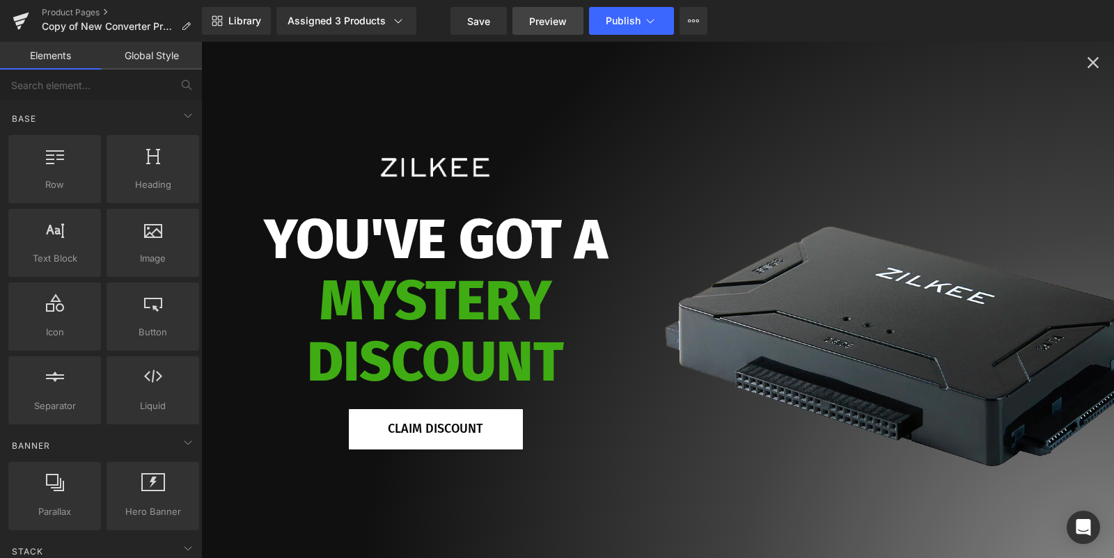
click at [555, 27] on span "Preview" at bounding box center [548, 21] width 38 height 15
click at [1088, 61] on icon "Close popup" at bounding box center [1092, 62] width 19 height 19
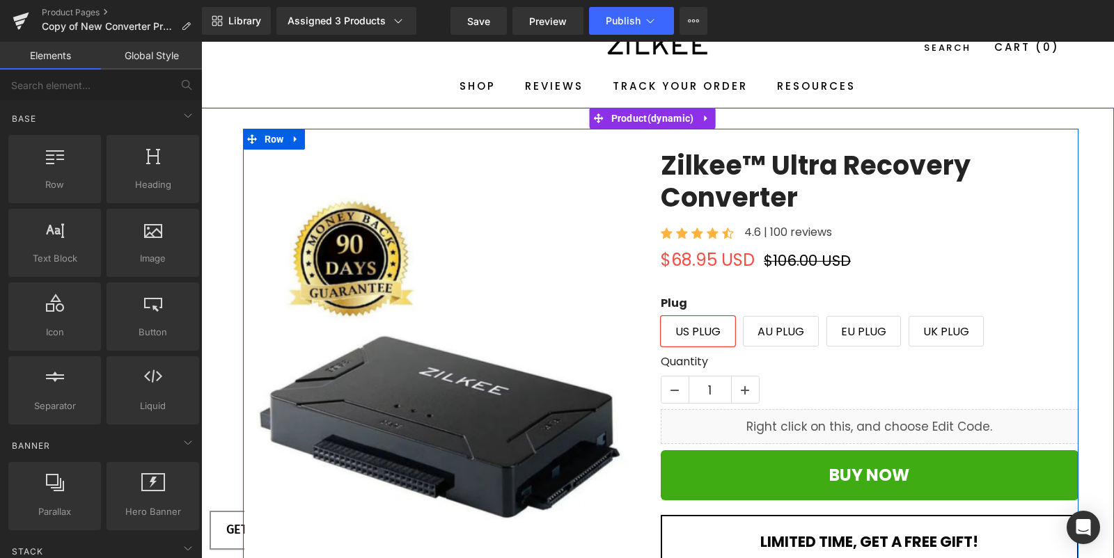
scroll to position [63, 0]
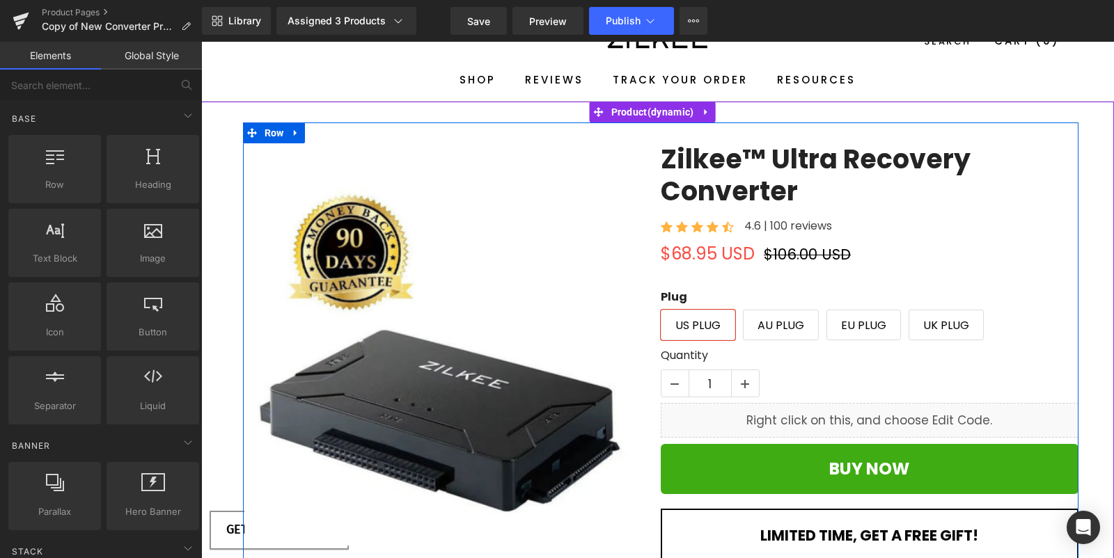
click at [774, 164] on link "Zilkee™ Ultra Recovery Converter" at bounding box center [870, 174] width 418 height 63
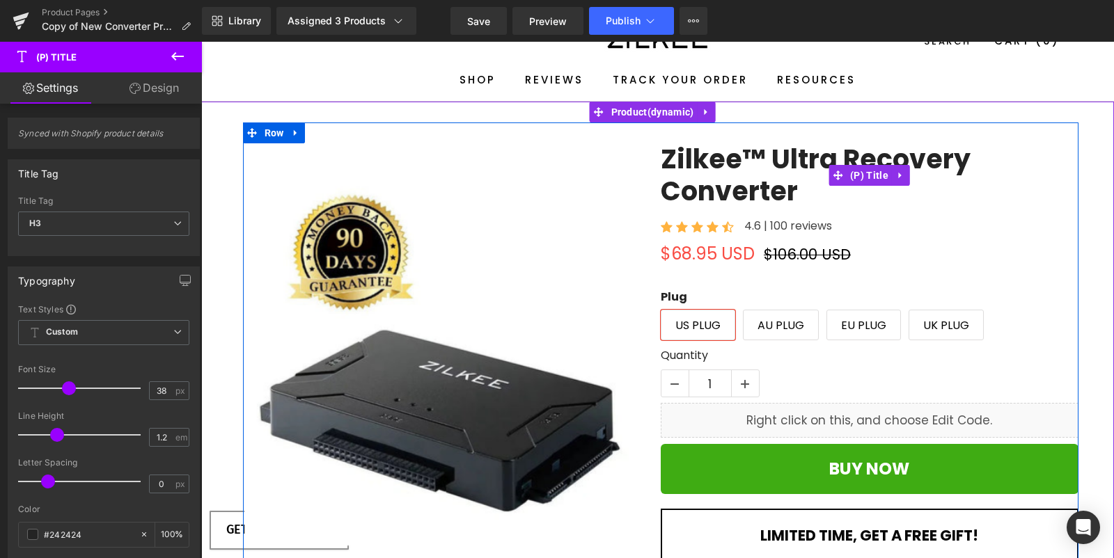
click at [757, 162] on link "Zilkee™ Ultra Recovery Converter" at bounding box center [870, 174] width 418 height 63
click at [701, 251] on span "(P) Price" at bounding box center [707, 254] width 47 height 21
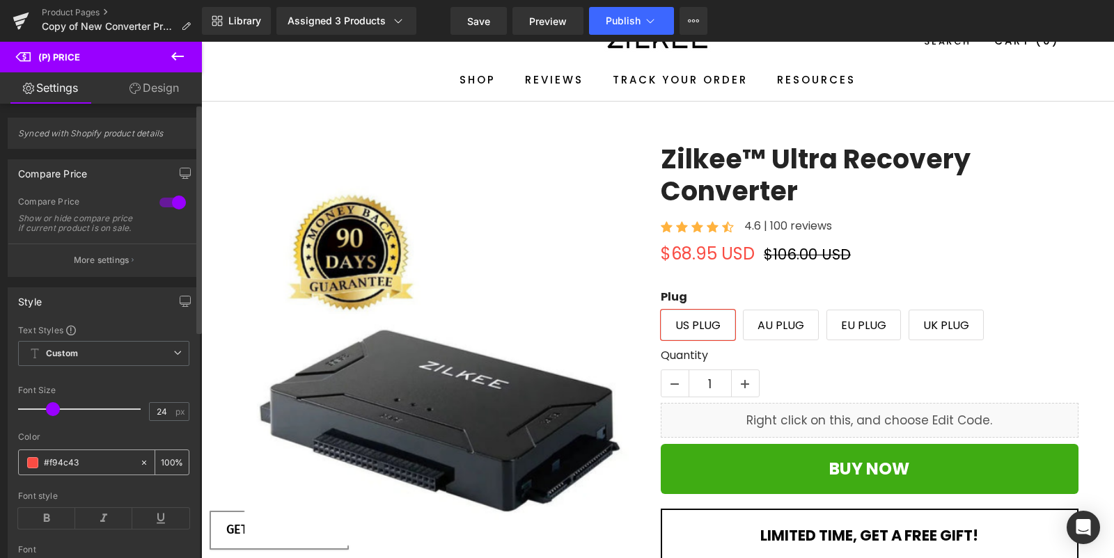
click at [100, 471] on input "#f94c43" at bounding box center [88, 462] width 89 height 15
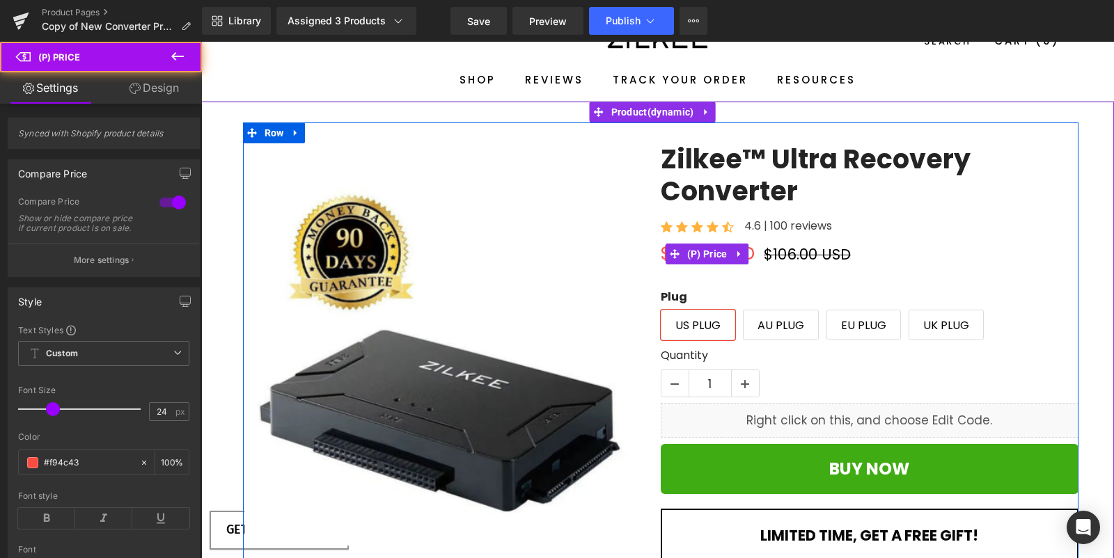
click at [799, 259] on span "$106.00 USD" at bounding box center [807, 254] width 87 height 20
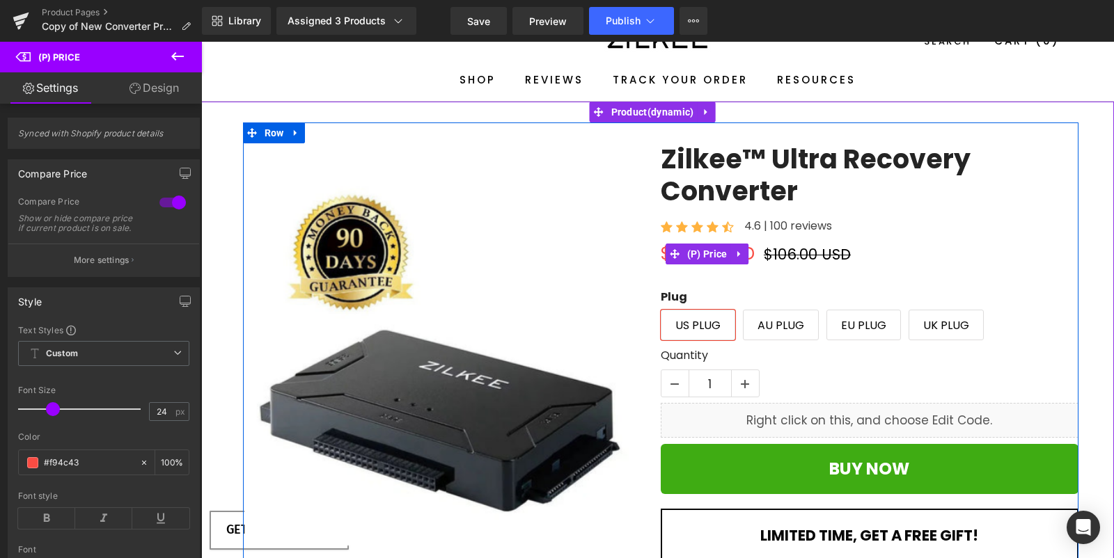
click at [789, 256] on span "$106.00 USD" at bounding box center [807, 254] width 87 height 20
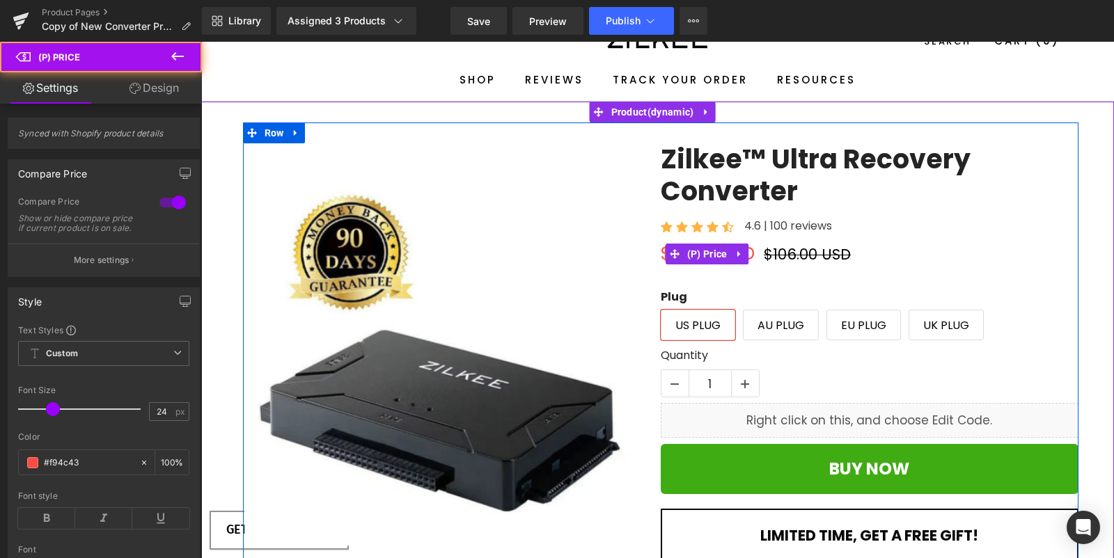
click at [770, 255] on span "$106.00 USD" at bounding box center [807, 254] width 87 height 20
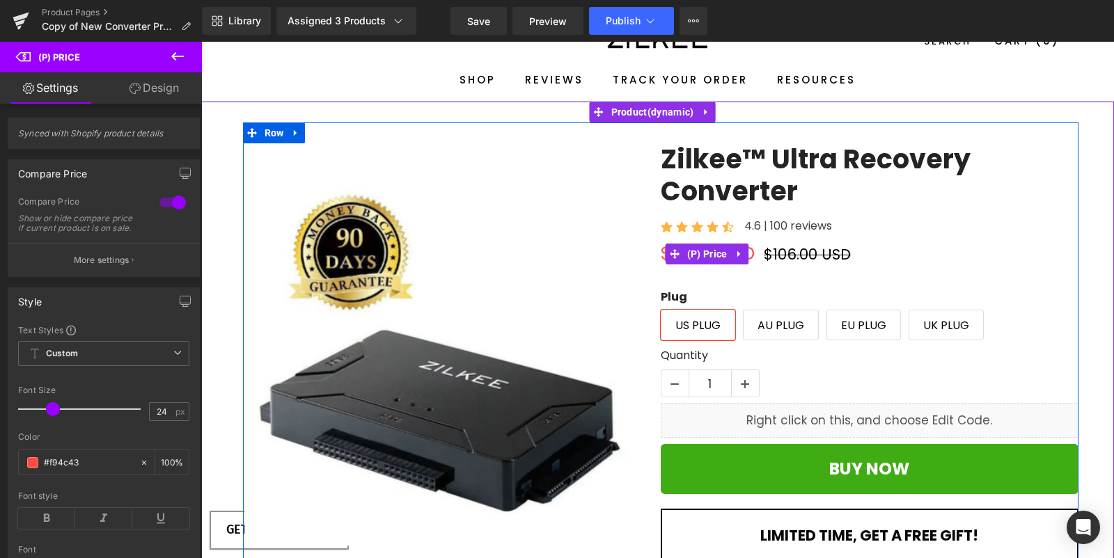
click at [793, 251] on span "$106.00 USD" at bounding box center [807, 254] width 87 height 20
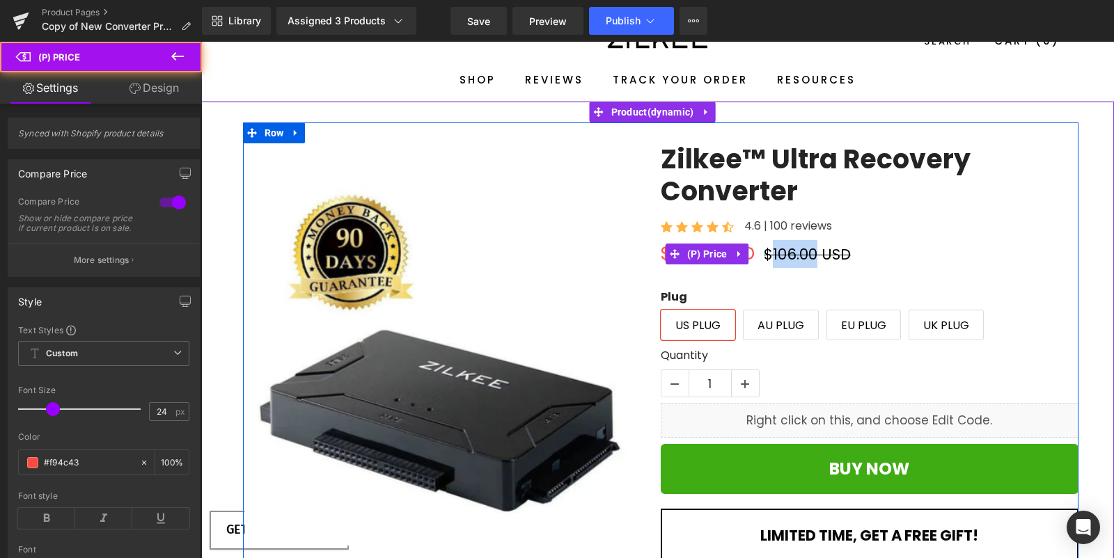
click at [793, 251] on span "$106.00 USD" at bounding box center [807, 254] width 87 height 20
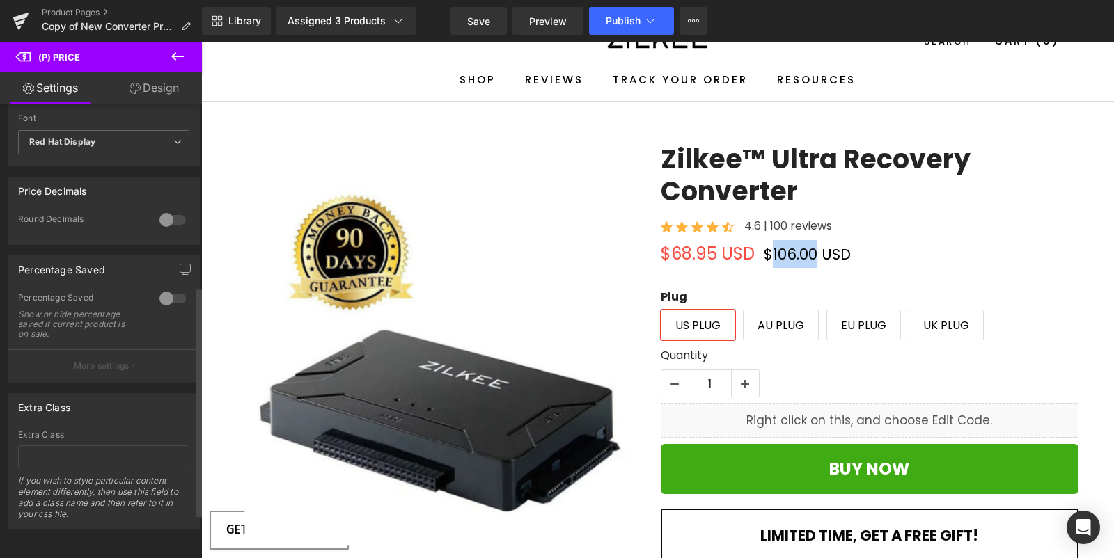
scroll to position [451, 0]
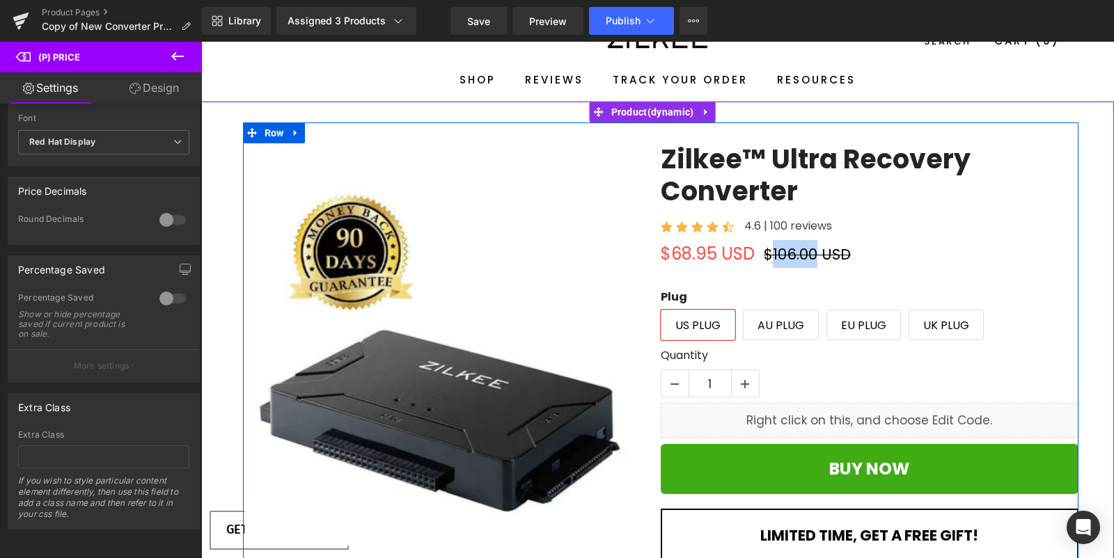
click at [740, 250] on link at bounding box center [733, 254] width 15 height 17
click at [704, 260] on link at bounding box center [712, 254] width 18 height 21
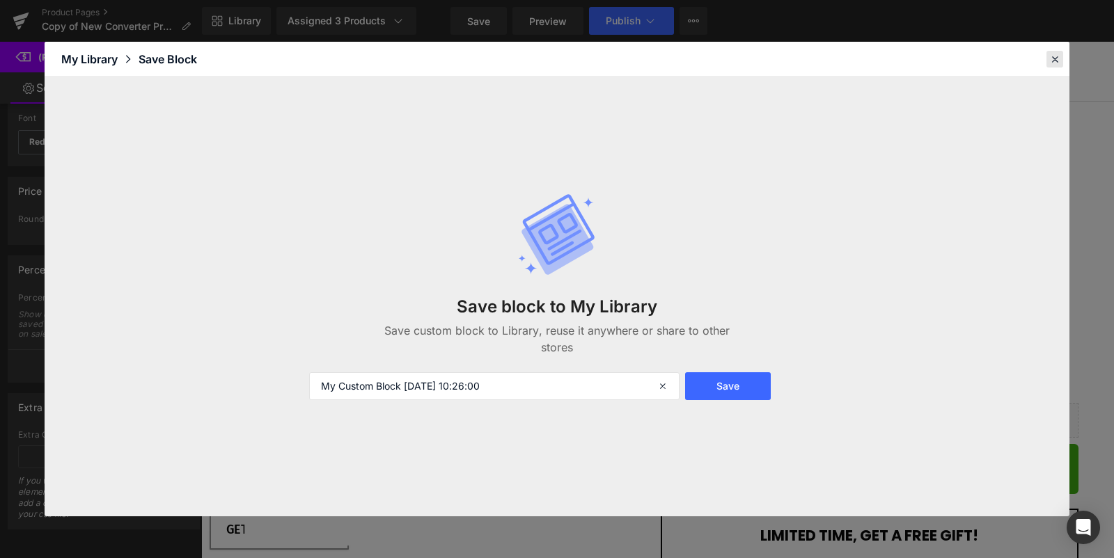
click at [0, 0] on div at bounding box center [0, 0] width 0 height 0
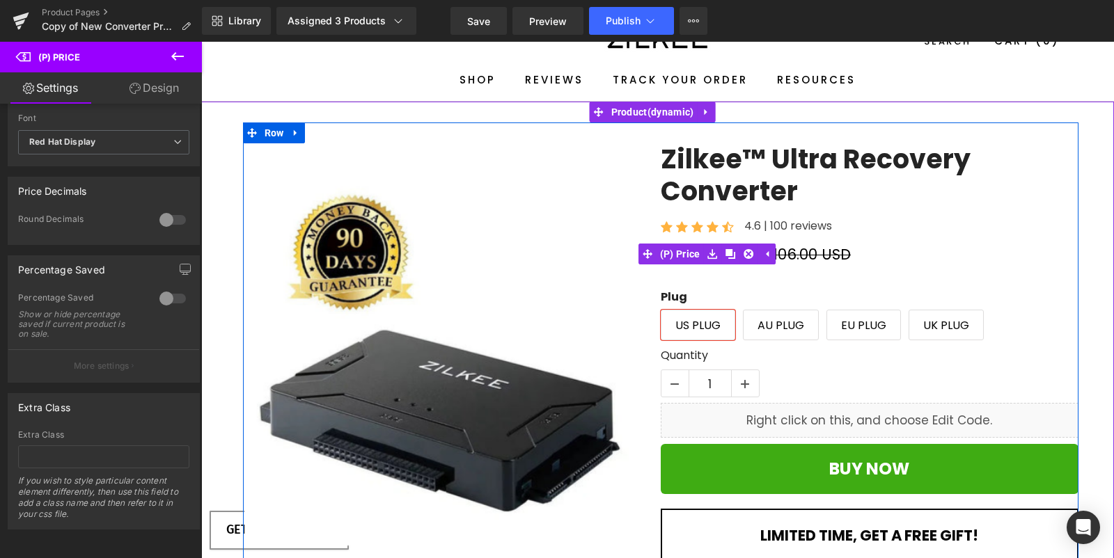
click at [859, 250] on div "$68.95 USD $106.00 USD" at bounding box center [870, 254] width 418 height 28
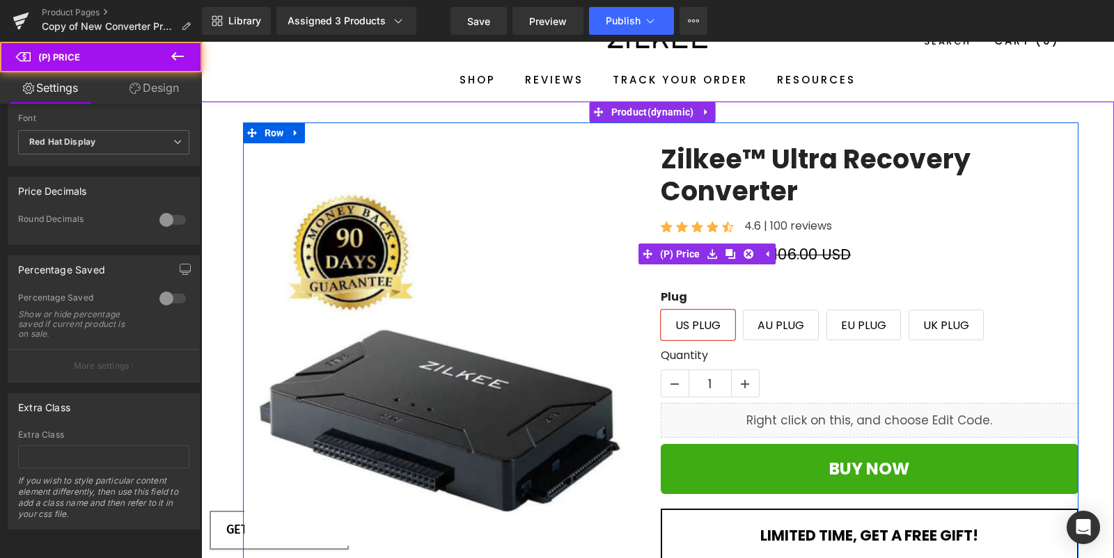
click at [789, 255] on span "$106.00 USD" at bounding box center [807, 254] width 87 height 20
click at [792, 255] on span "$106.00 USD" at bounding box center [807, 254] width 87 height 20
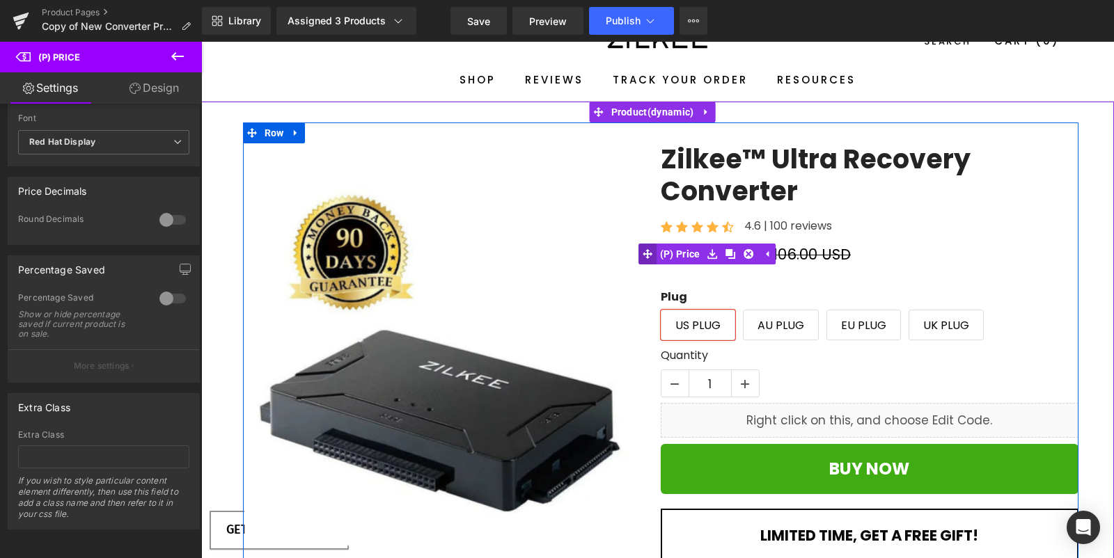
click at [674, 253] on link "(P) Price" at bounding box center [670, 254] width 65 height 21
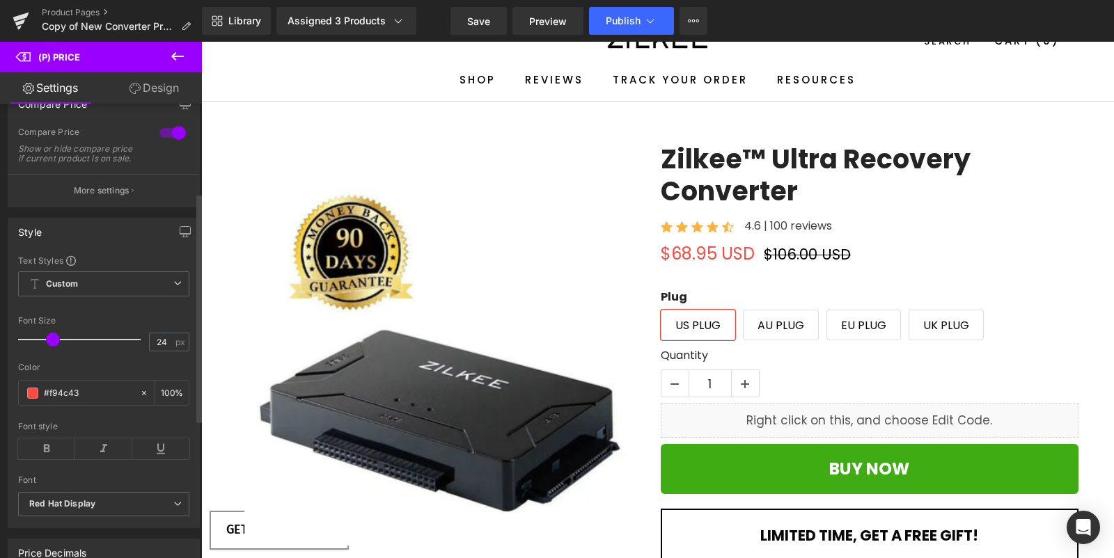
scroll to position [0, 0]
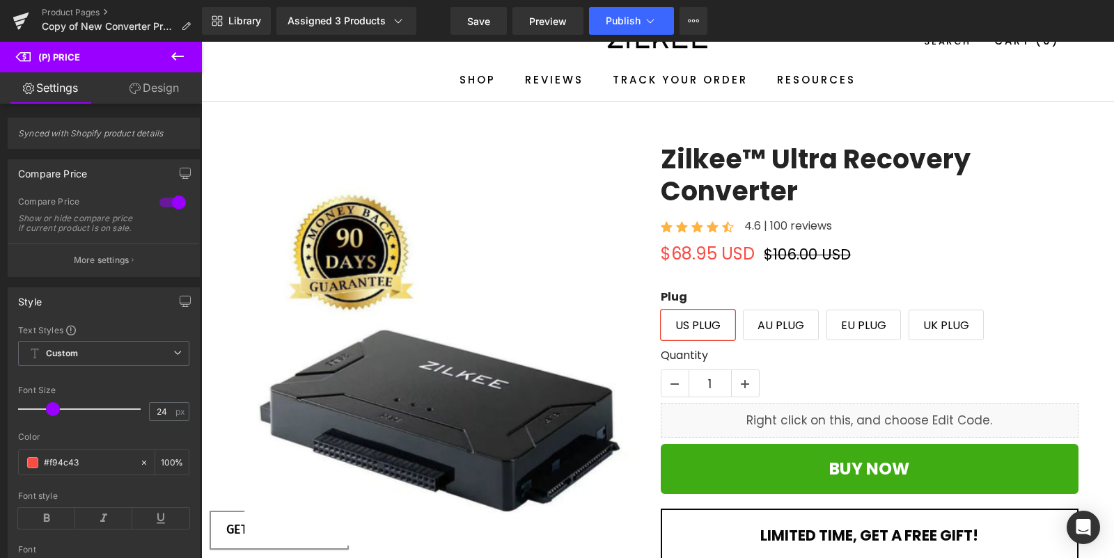
click at [142, 85] on link "Design" at bounding box center [154, 87] width 101 height 31
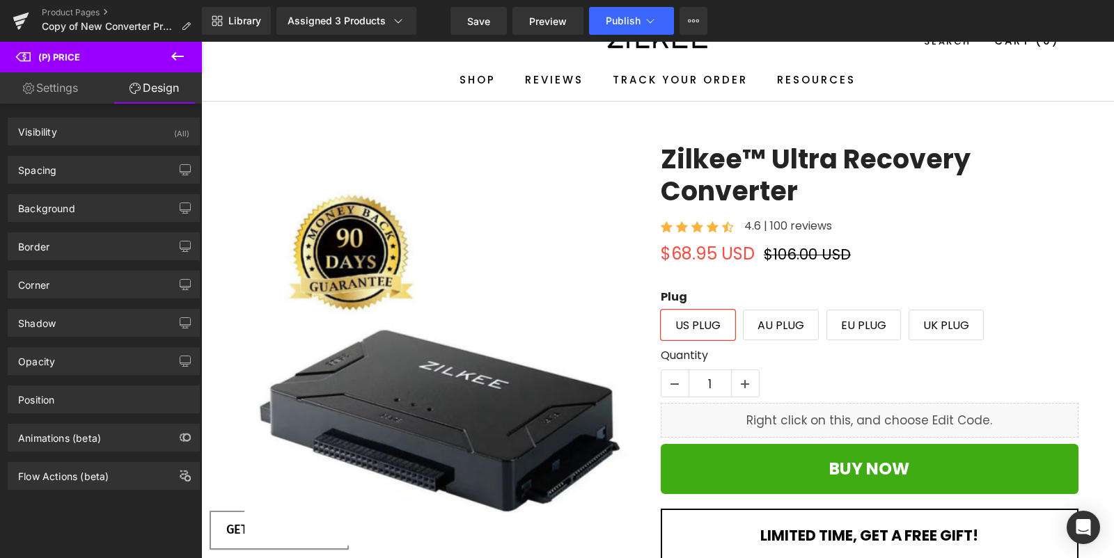
click at [74, 88] on link "Settings" at bounding box center [50, 87] width 101 height 31
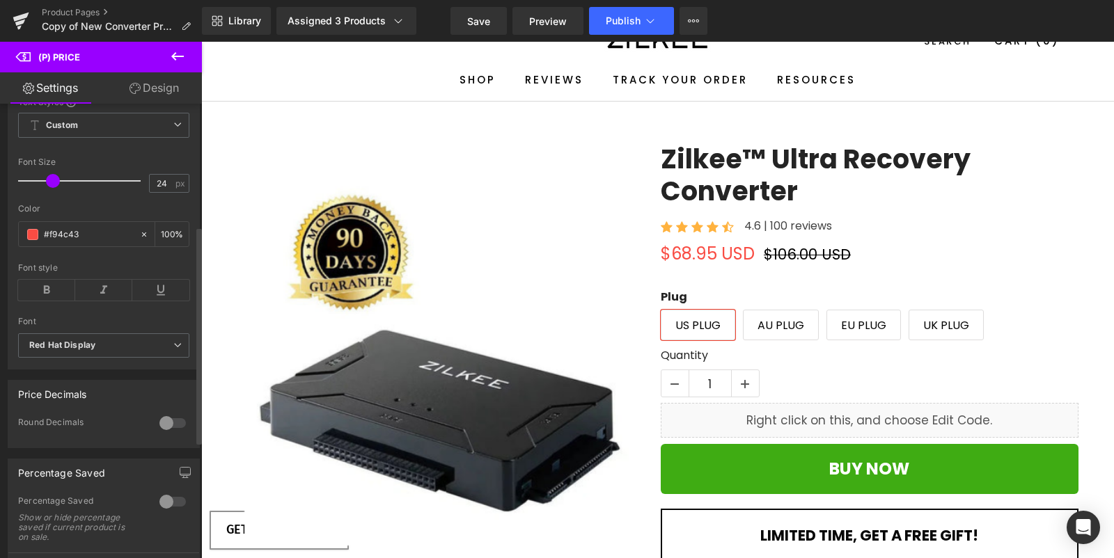
scroll to position [6, 0]
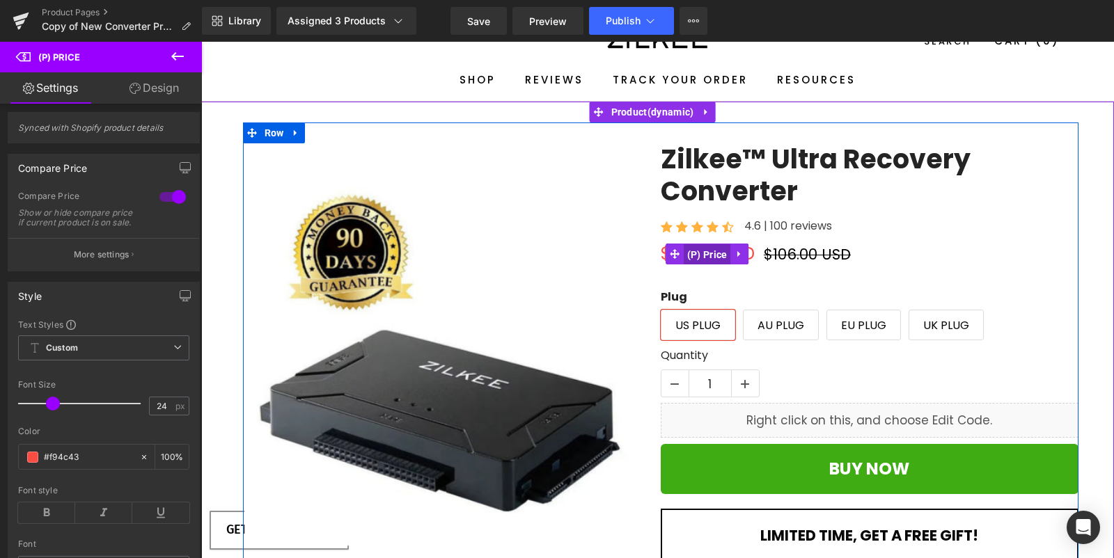
click at [712, 251] on span "(P) Price" at bounding box center [707, 254] width 47 height 21
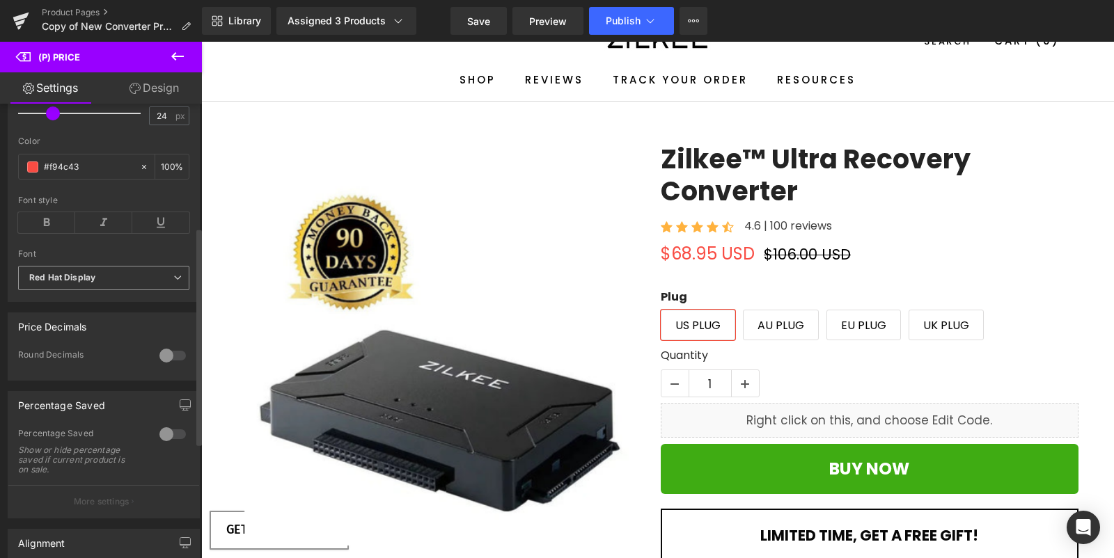
scroll to position [333, 0]
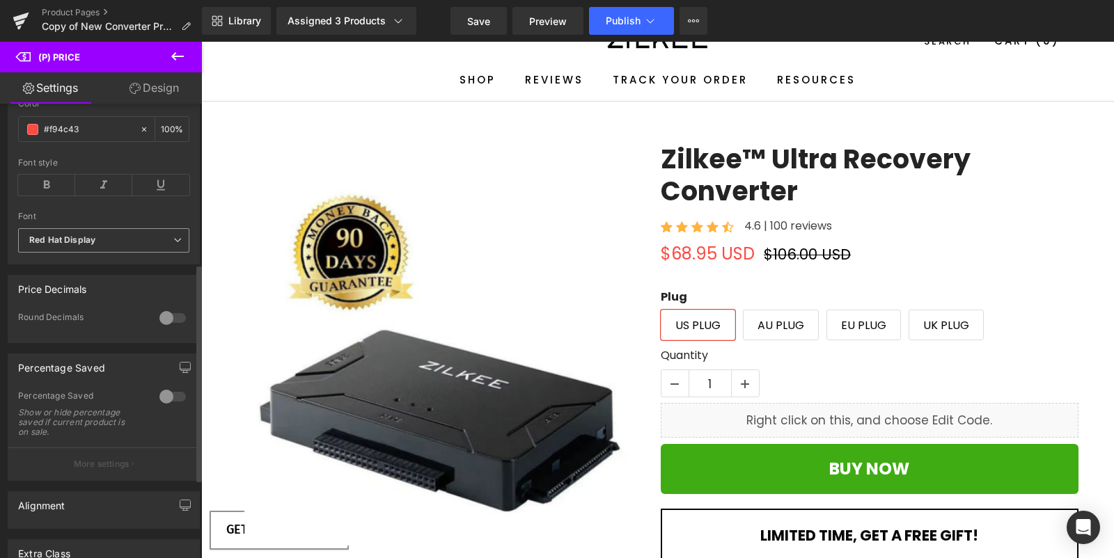
click at [141, 246] on b "Red Hat Display" at bounding box center [101, 241] width 144 height 12
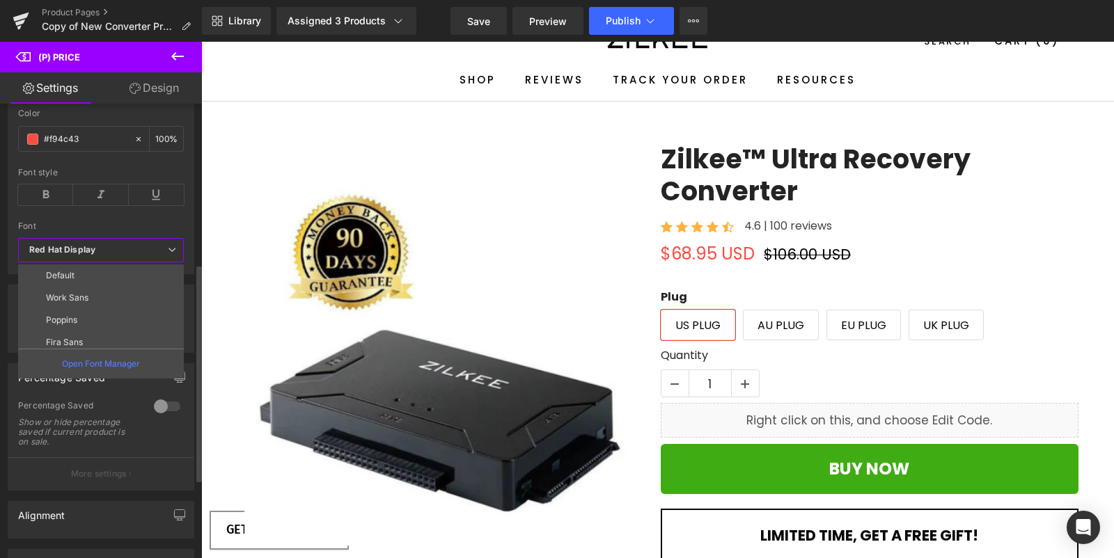
click at [144, 252] on b "Red Hat Display" at bounding box center [98, 250] width 139 height 12
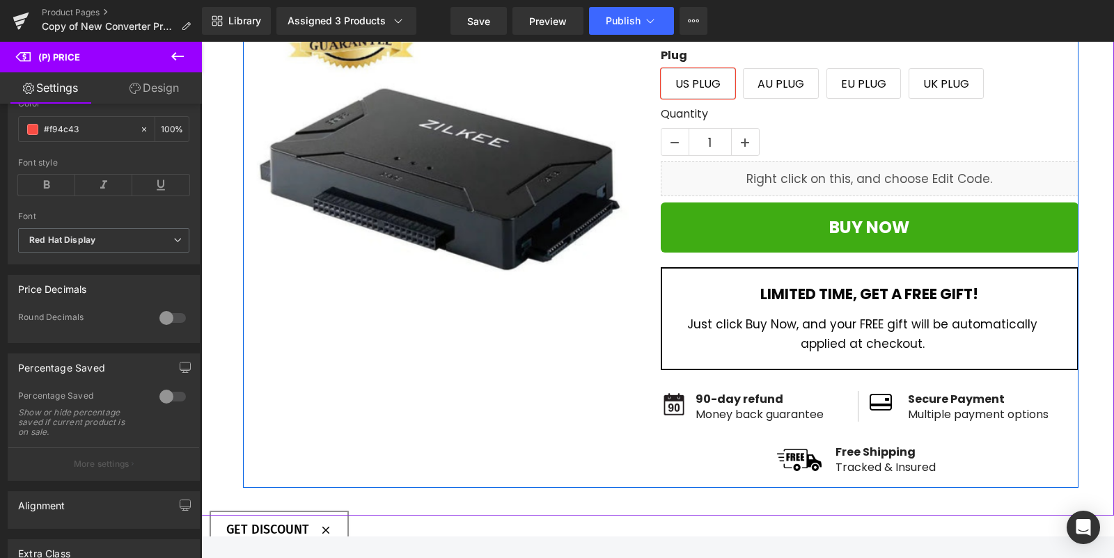
scroll to position [307, 0]
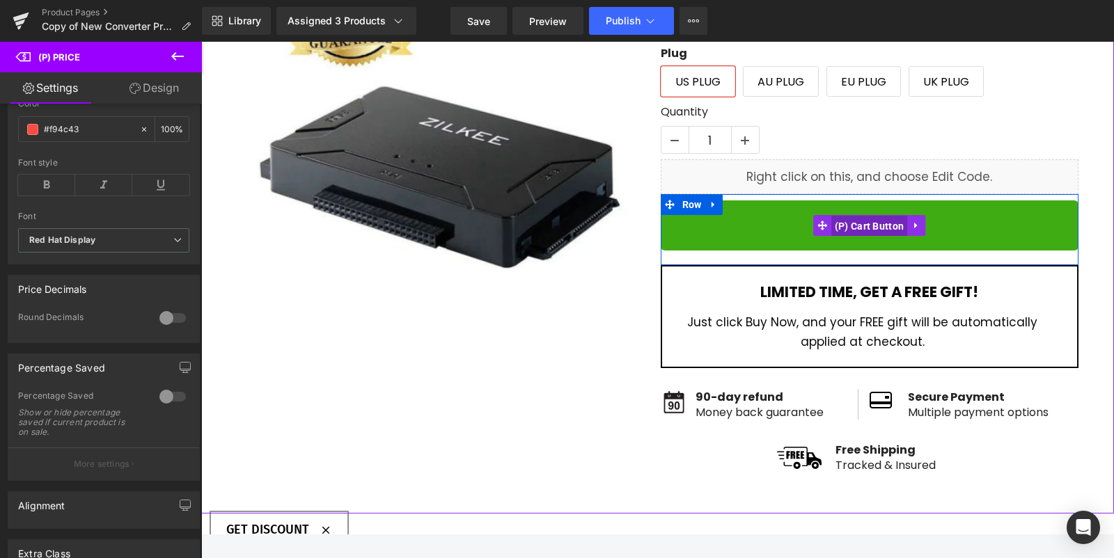
click at [846, 221] on span "(P) Cart Button" at bounding box center [869, 226] width 77 height 21
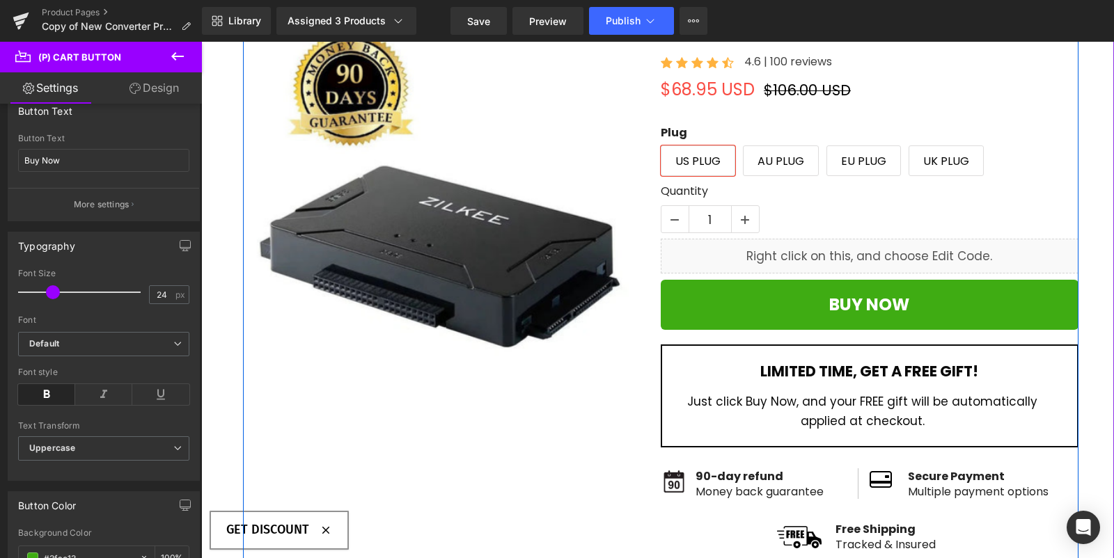
scroll to position [226, 0]
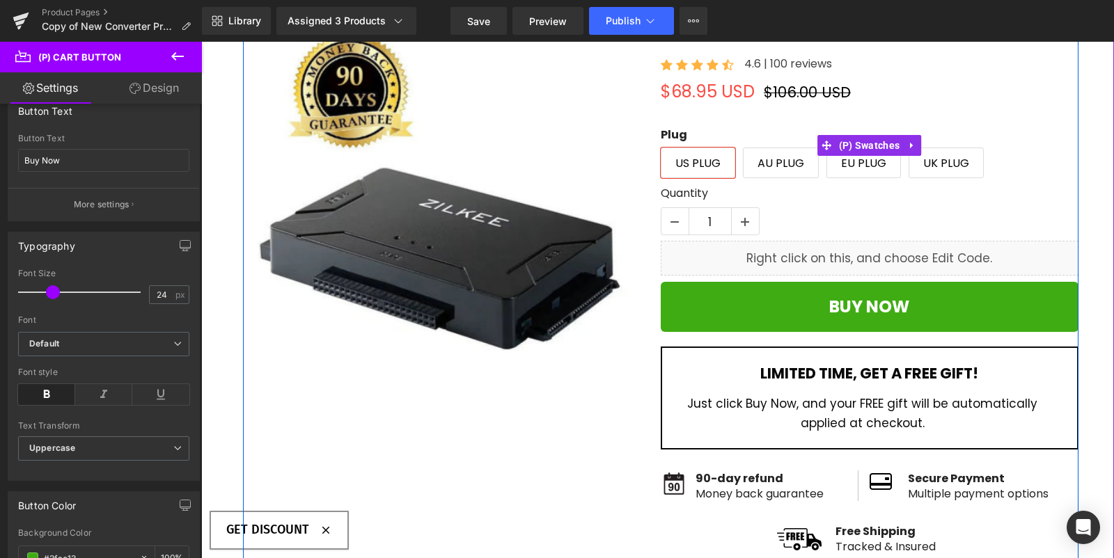
click at [675, 158] on span "US PLUG" at bounding box center [697, 162] width 45 height 29
click at [725, 164] on span "US PLUG" at bounding box center [698, 163] width 74 height 31
click at [759, 163] on span "AU PLUG" at bounding box center [780, 162] width 47 height 29
click at [690, 164] on span "US PLUG" at bounding box center [697, 162] width 45 height 29
